Goal: Task Accomplishment & Management: Manage account settings

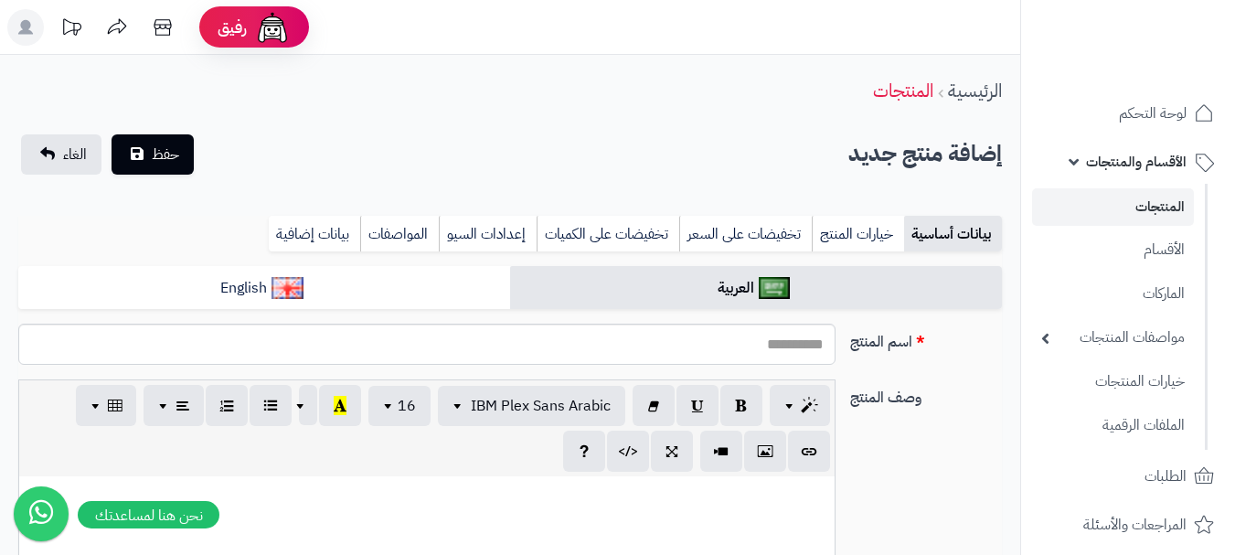
select select
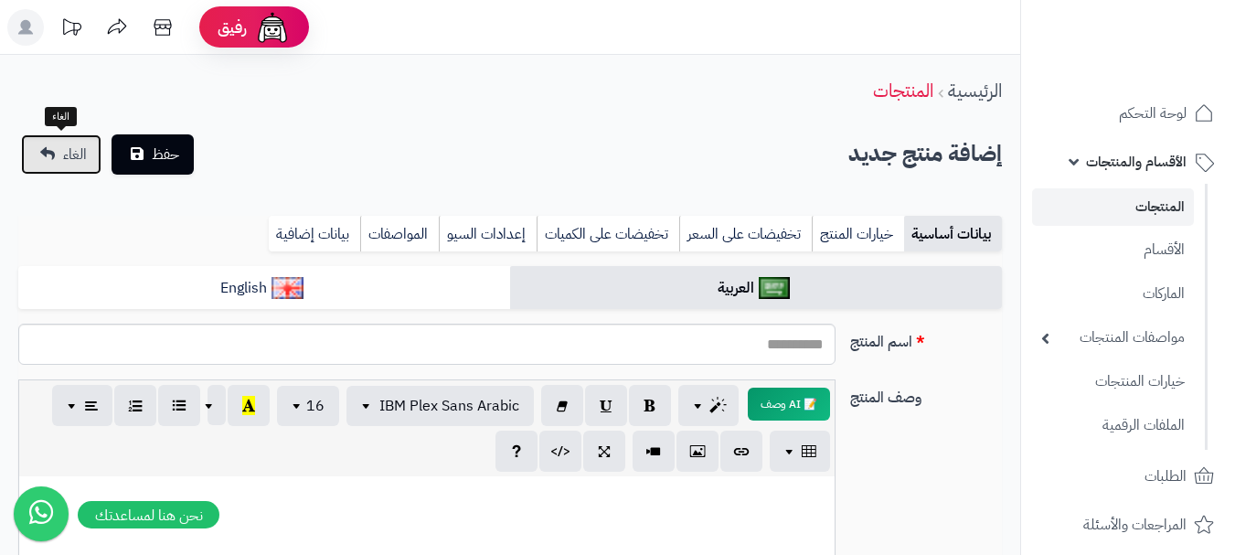
click at [41, 168] on link "الغاء" at bounding box center [61, 154] width 80 height 40
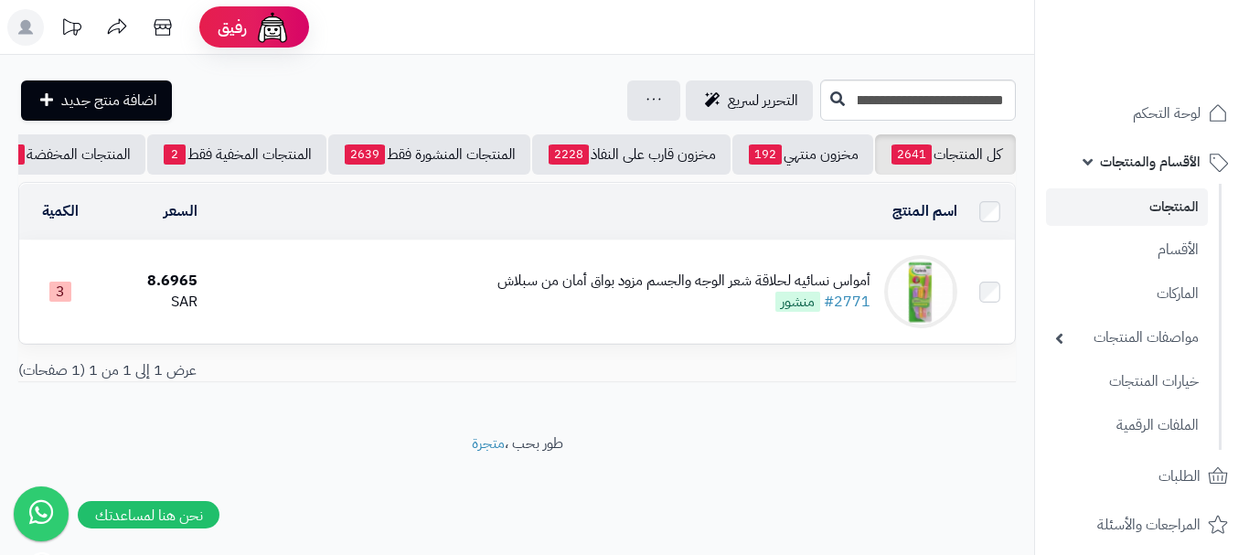
click at [624, 283] on div "أمواس نسائيه لحلاقة شعر الوجه والجسم مزود بواق أمان من سبلاش" at bounding box center [683, 281] width 373 height 21
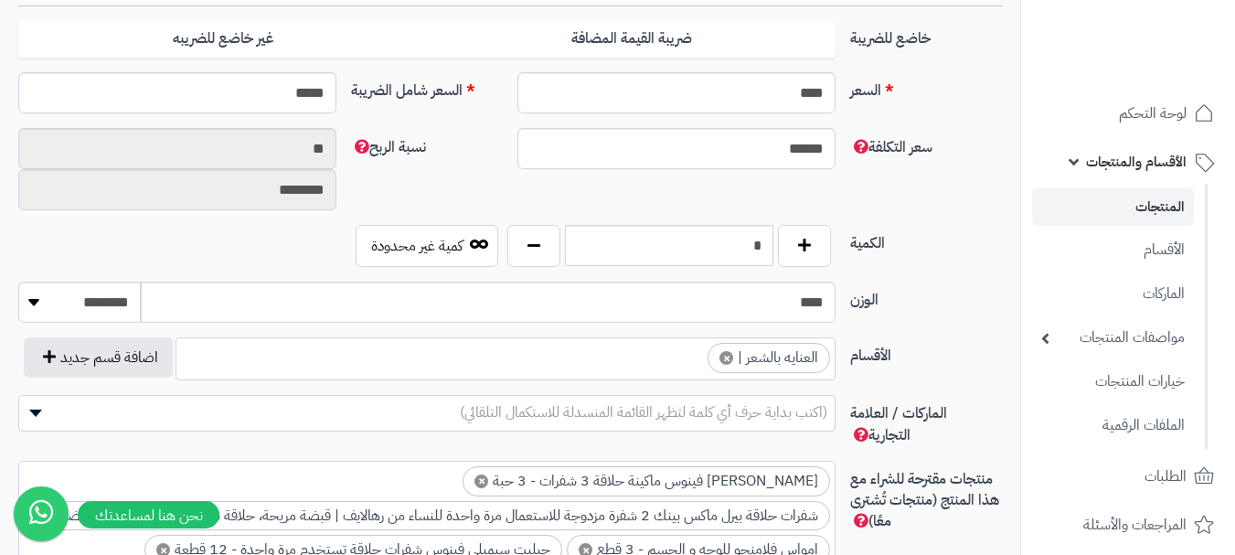
scroll to position [914, 0]
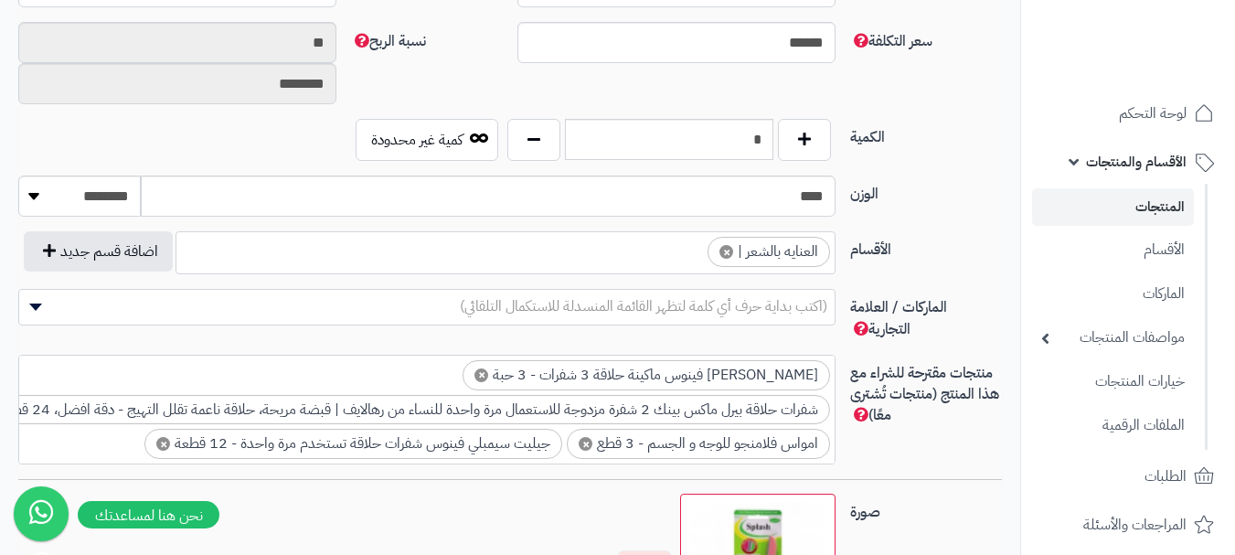
click at [727, 253] on span "×" at bounding box center [727, 252] width 14 height 14
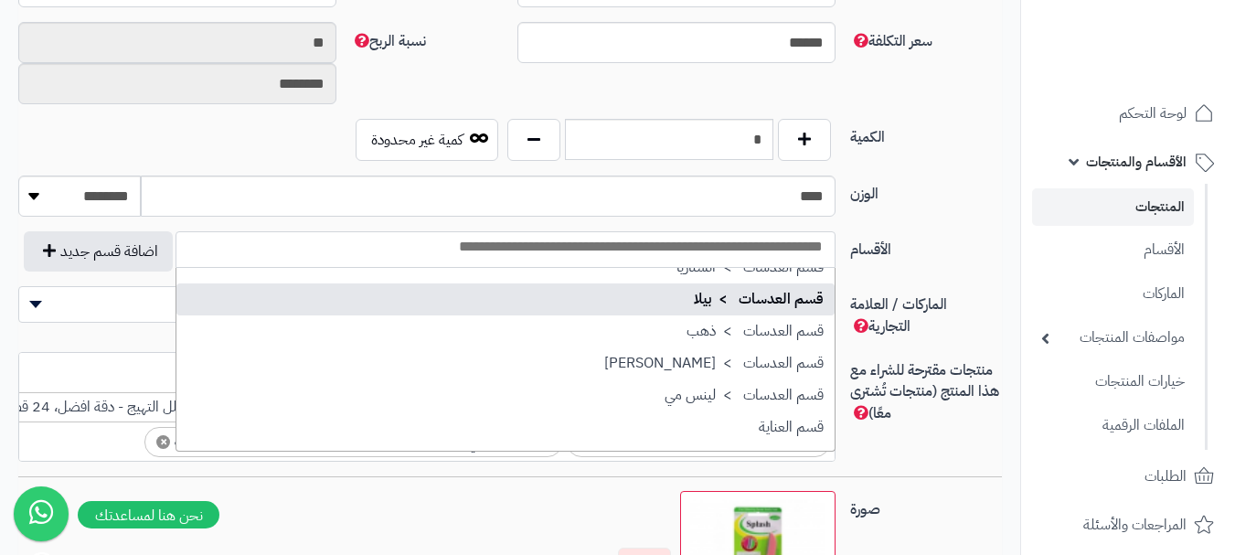
scroll to position [1920, 0]
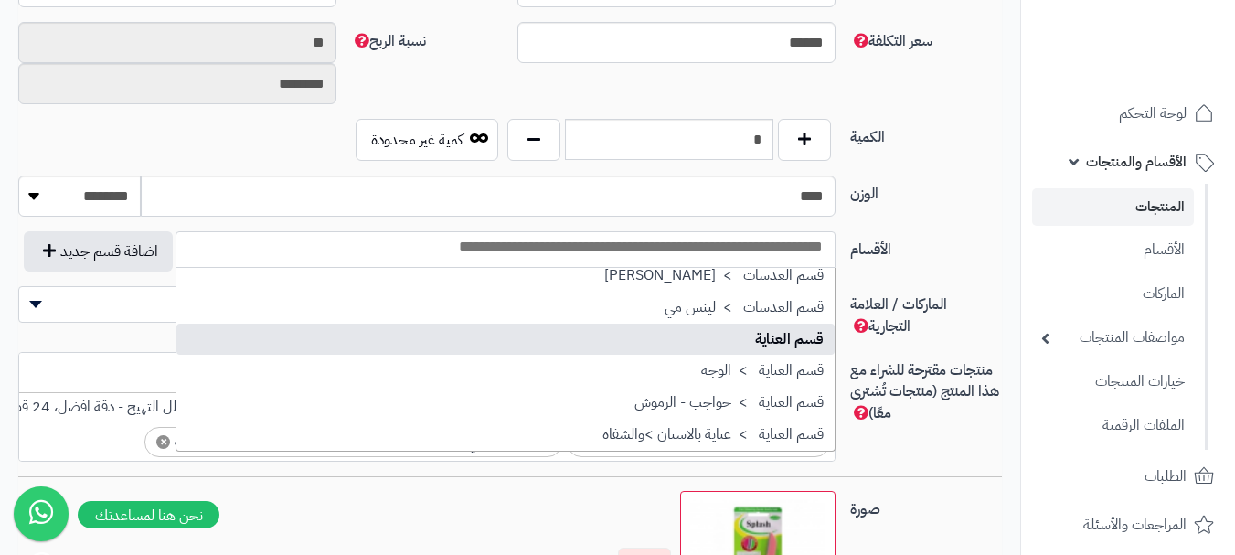
select select "**"
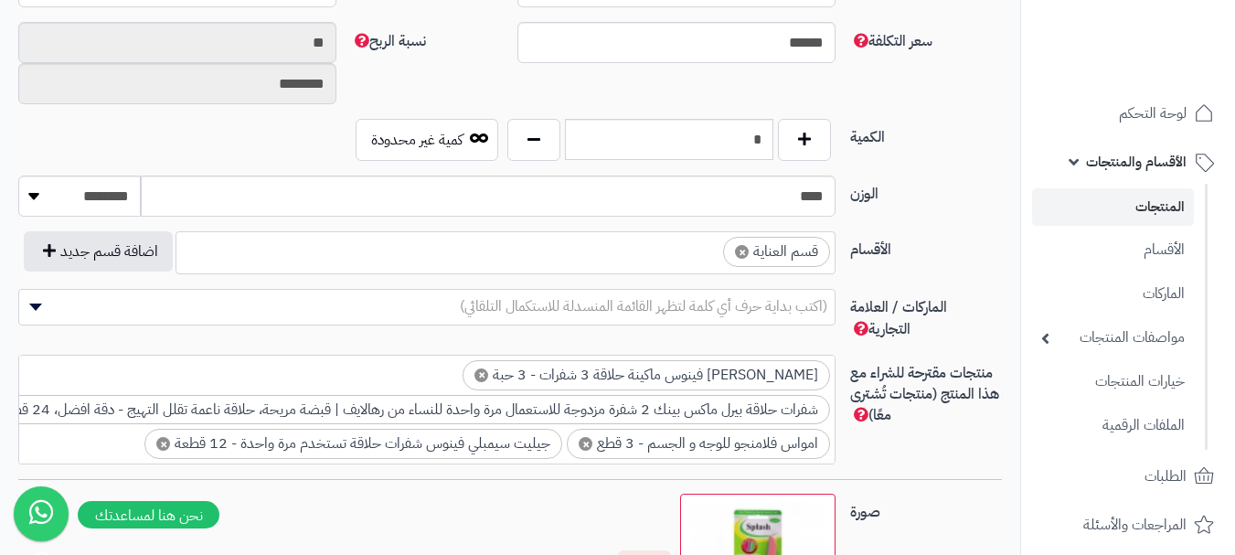
click at [682, 261] on ul "× قسم العناية" at bounding box center [505, 249] width 658 height 35
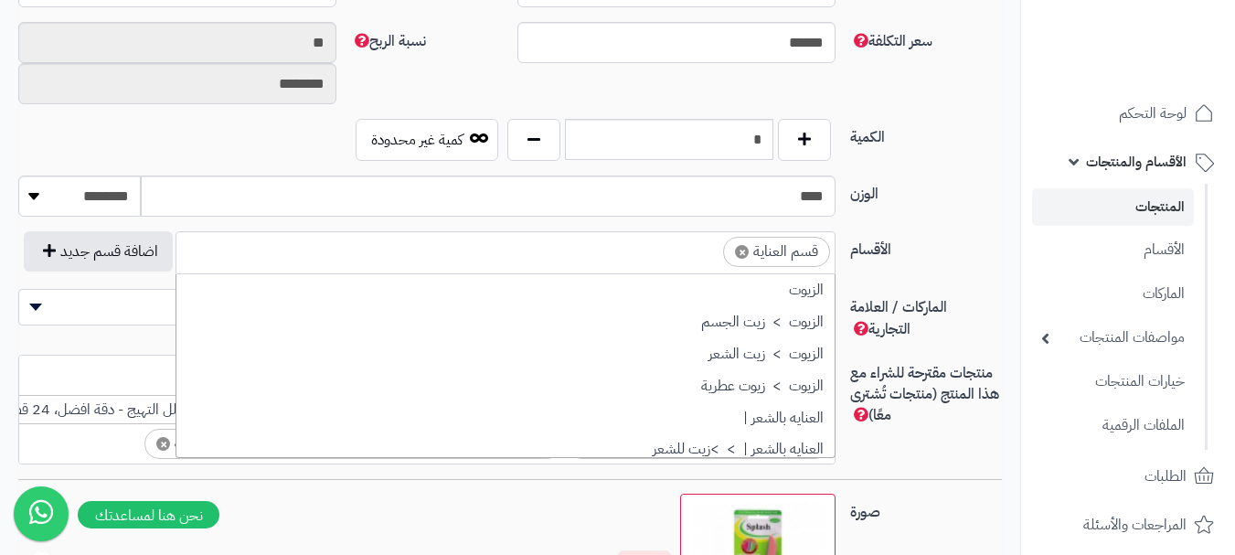
scroll to position [1943, 0]
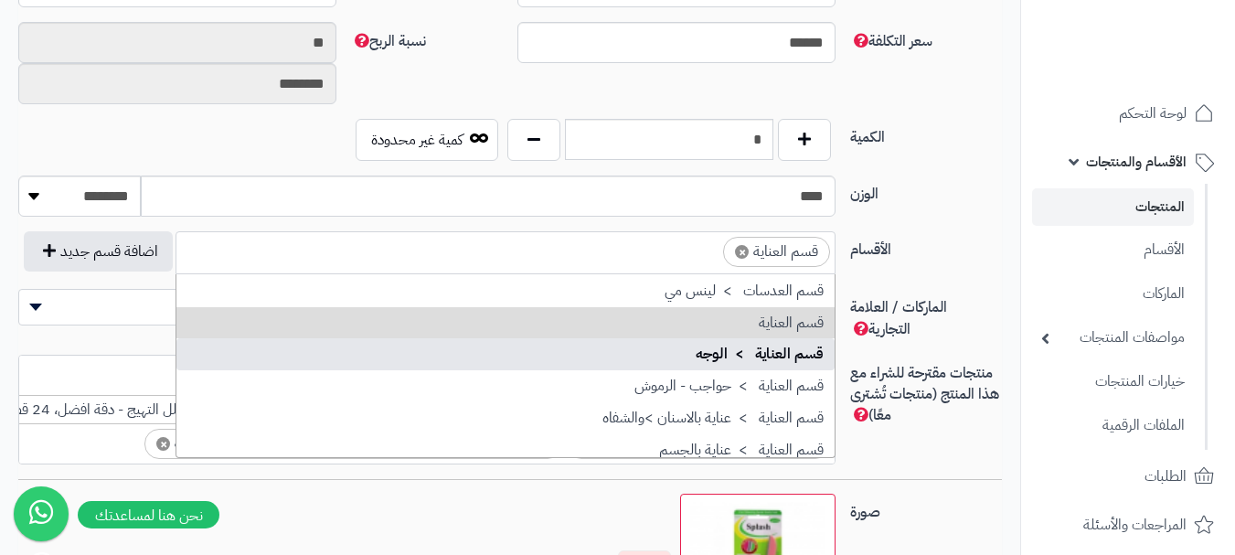
drag, startPoint x: 727, startPoint y: 361, endPoint x: 587, endPoint y: 347, distance: 140.7
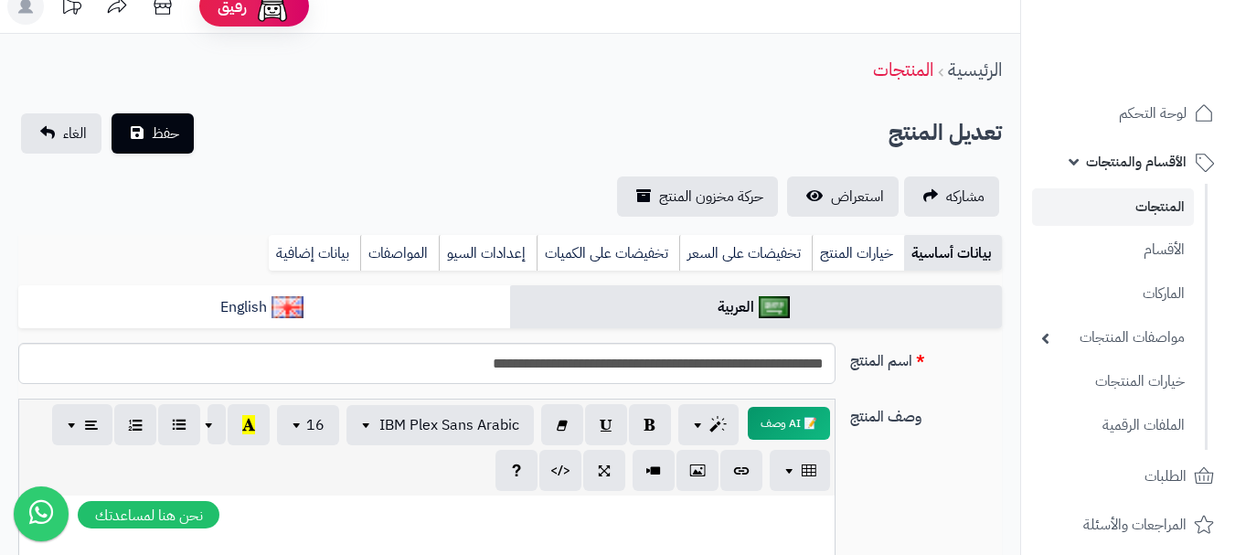
scroll to position [0, 0]
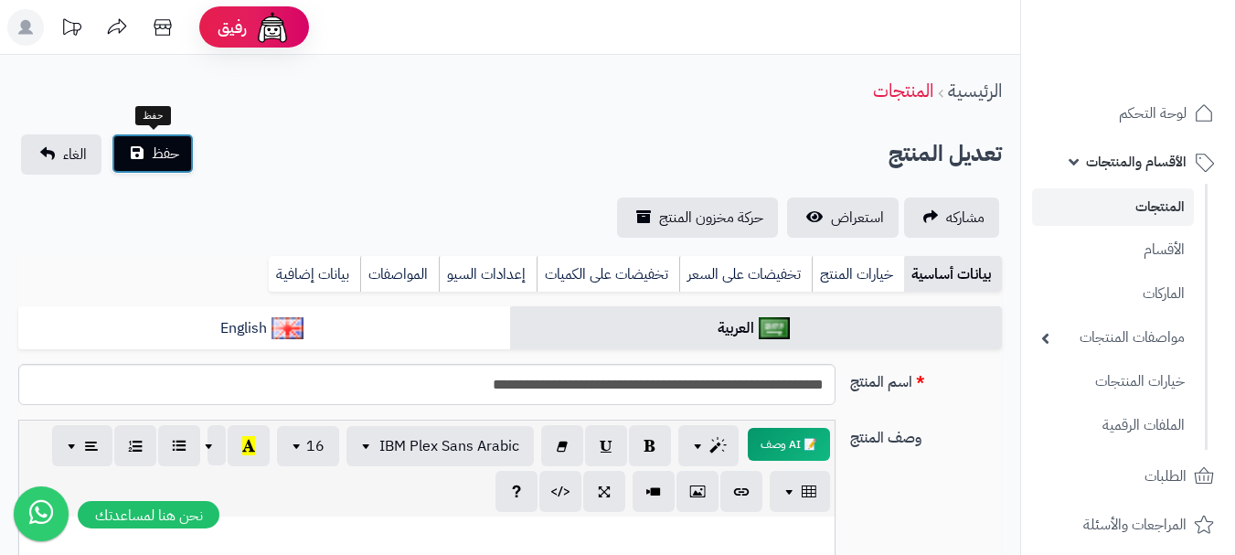
click at [174, 157] on span "حفظ" at bounding box center [165, 154] width 27 height 22
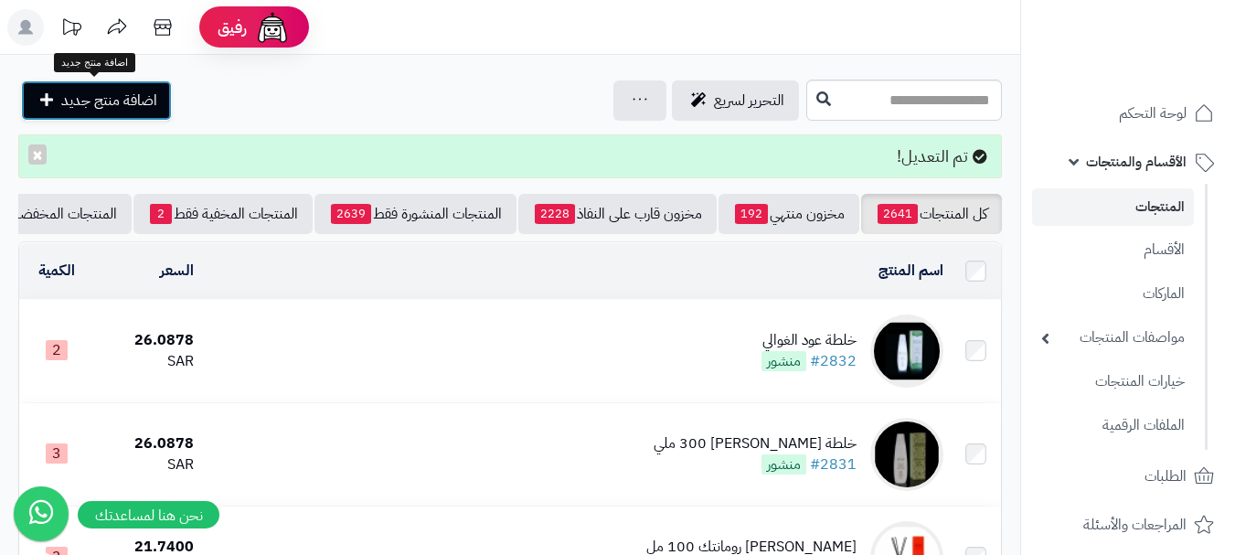
click at [99, 98] on span "اضافة منتج جديد" at bounding box center [109, 101] width 96 height 22
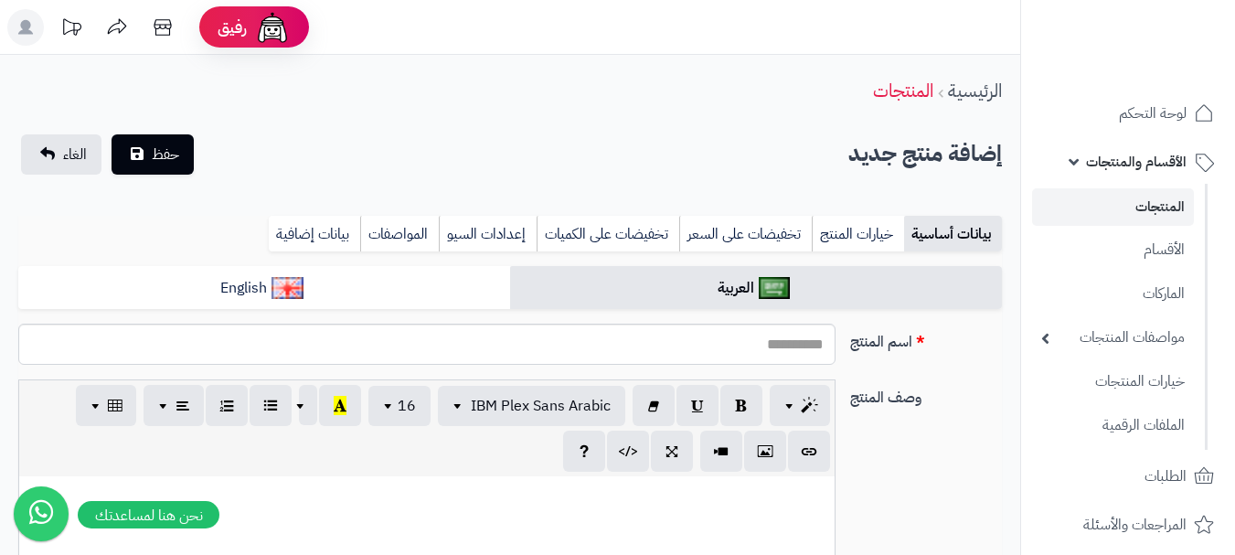
select select
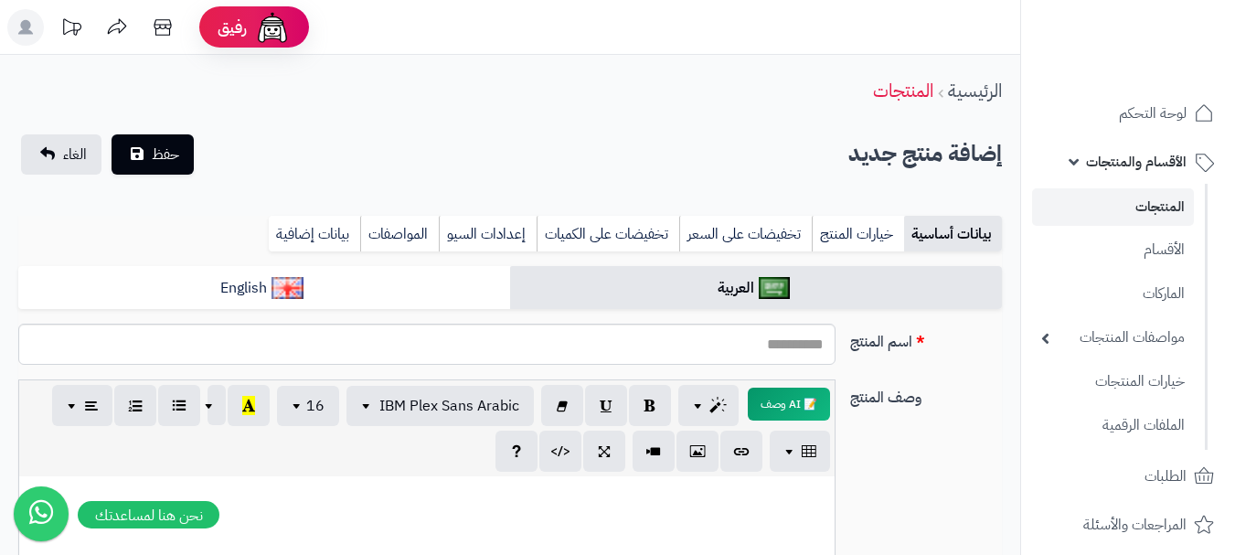
click at [18, 33] on rect at bounding box center [25, 27] width 37 height 37
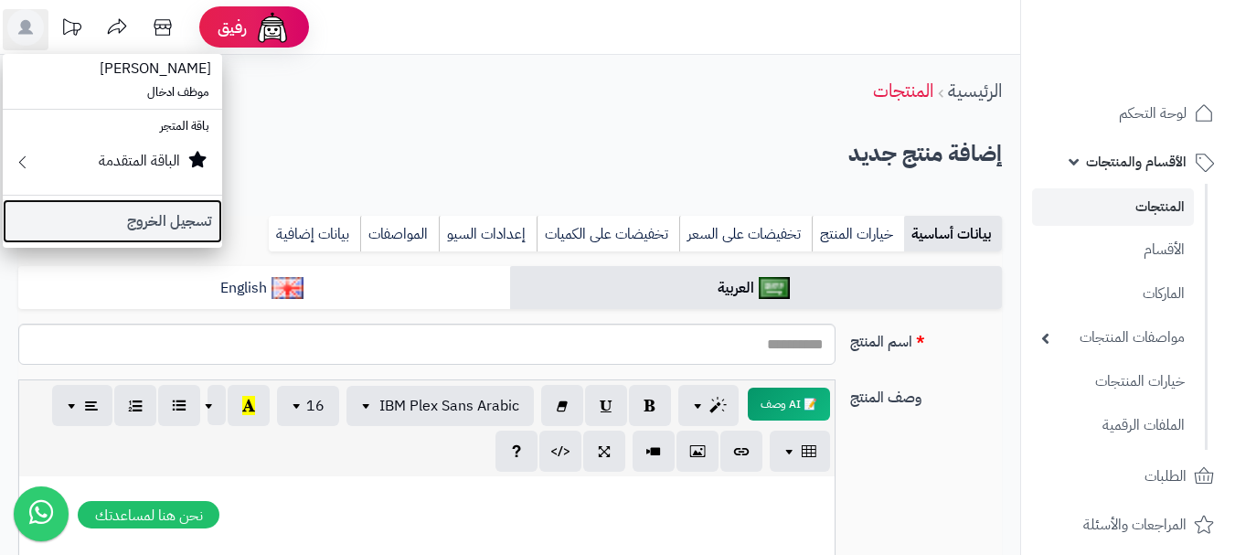
click at [88, 231] on link "تسجيل الخروج" at bounding box center [112, 221] width 219 height 44
